Goal: Task Accomplishment & Management: Manage account settings

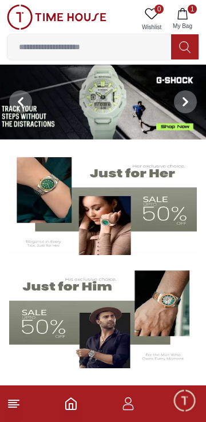
click at [188, 15] on icon "button" at bounding box center [182, 13] width 11 height 11
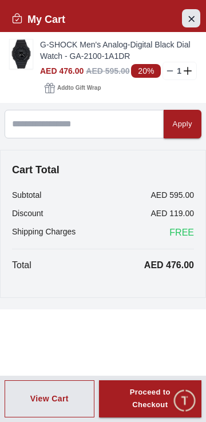
click at [187, 26] on button "Close Account" at bounding box center [191, 18] width 18 height 18
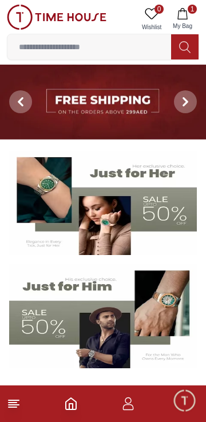
click at [144, 410] on footer "1" at bounding box center [103, 404] width 206 height 37
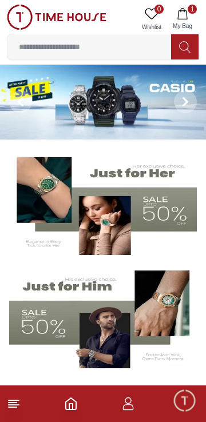
click at [129, 405] on icon "button" at bounding box center [128, 408] width 11 height 6
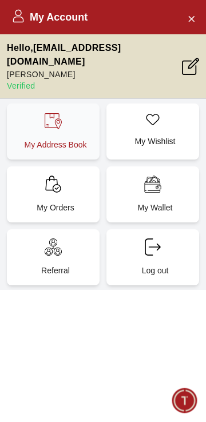
click at [80, 132] on div "My Address Book" at bounding box center [53, 132] width 93 height 56
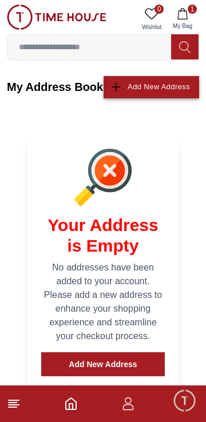
click at [169, 92] on div "Add New Address" at bounding box center [159, 87] width 62 height 13
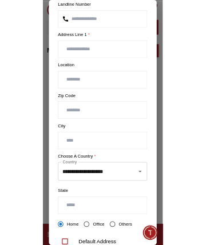
scroll to position [164, 0]
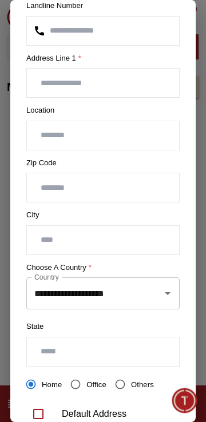
click at [161, 288] on icon "Open" at bounding box center [168, 294] width 14 height 14
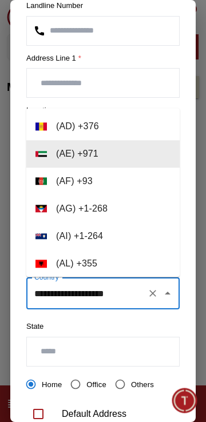
scroll to position [335, 0]
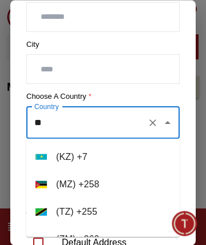
type input "*"
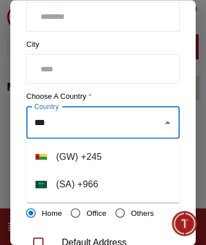
click at [135, 184] on li "( [GEOGRAPHIC_DATA] ) + 966" at bounding box center [102, 184] width 153 height 27
type input "**********"
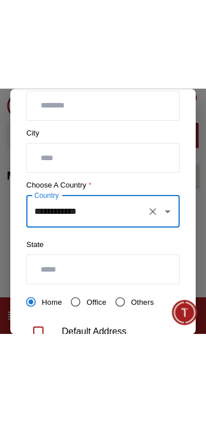
scroll to position [244, 0]
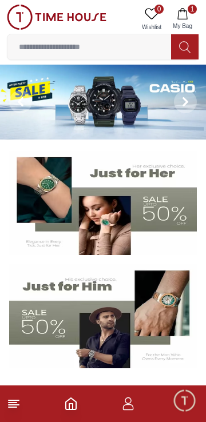
click at [184, 398] on span "Minimize live chat window" at bounding box center [184, 400] width 33 height 33
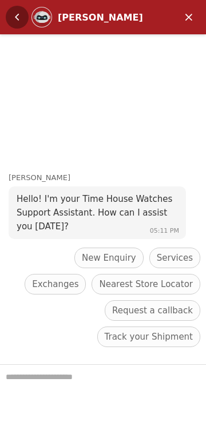
click at [12, 15] on em "Back" at bounding box center [17, 17] width 23 height 23
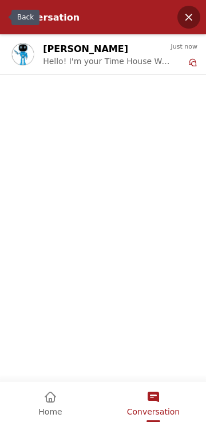
click at [191, 26] on em "Minimize" at bounding box center [188, 17] width 23 height 23
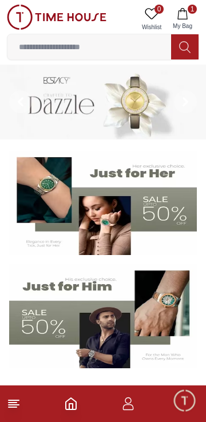
click at [187, 407] on span "Minimize live chat window" at bounding box center [184, 400] width 33 height 33
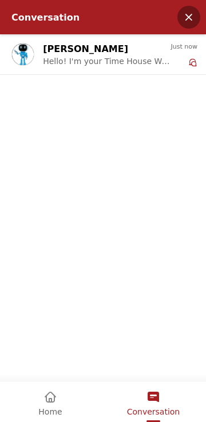
click at [183, 13] on em "Minimize" at bounding box center [188, 17] width 23 height 23
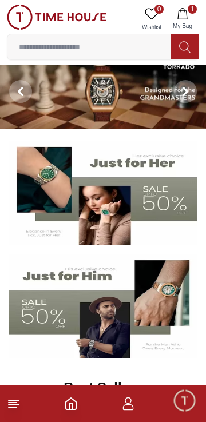
scroll to position [14, 0]
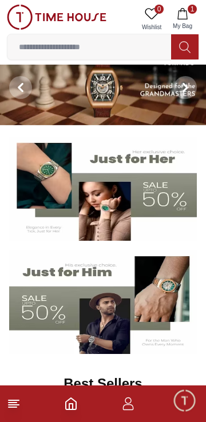
click at [127, 409] on icon "button" at bounding box center [128, 404] width 14 height 14
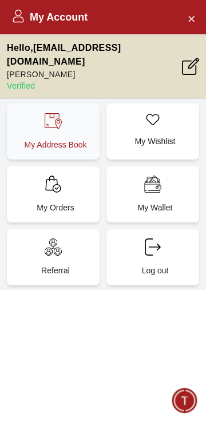
click at [25, 141] on p "My Address Book" at bounding box center [55, 144] width 79 height 11
